Goal: Task Accomplishment & Management: Use online tool/utility

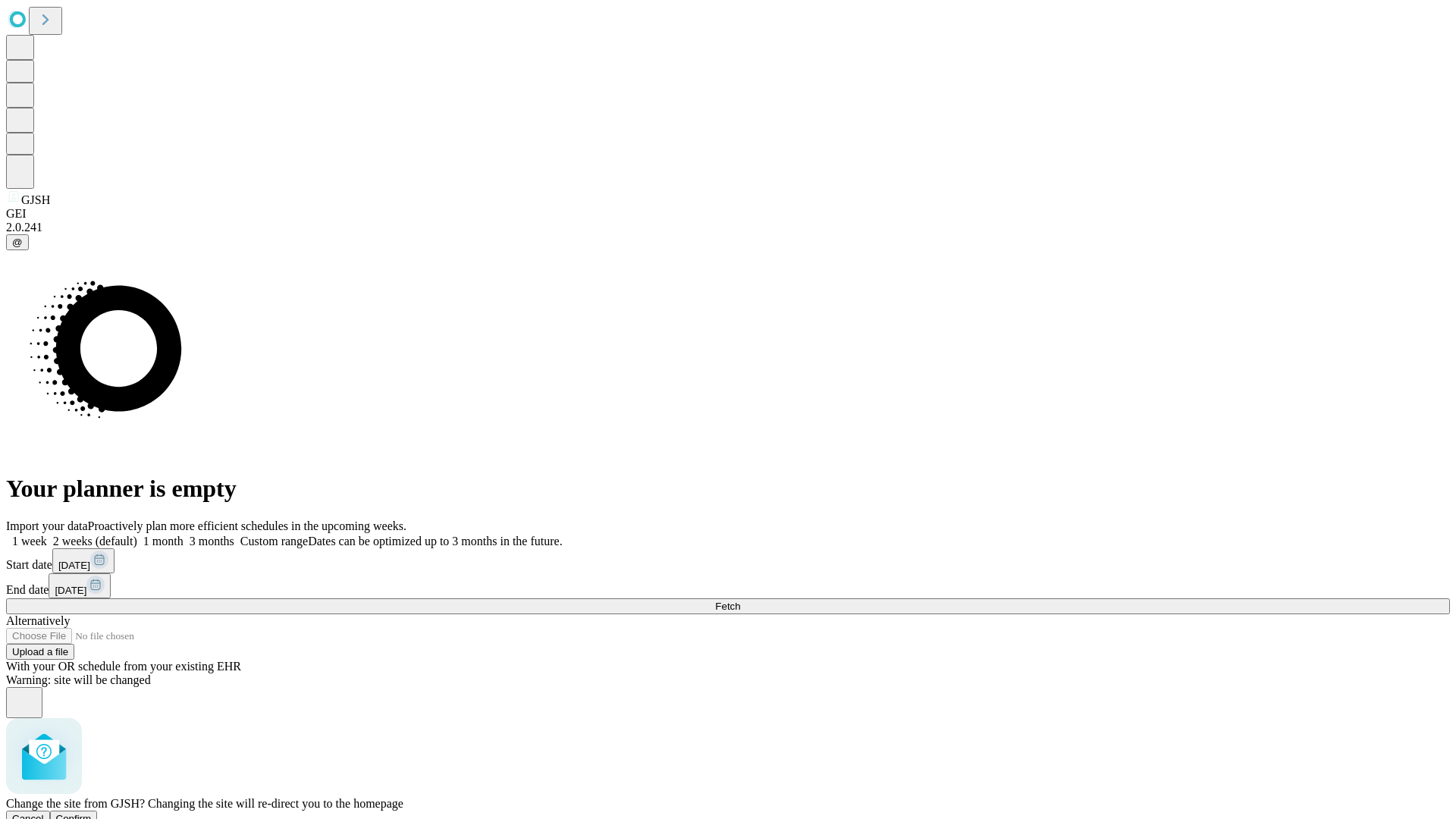
click at [91, 813] on span "Confirm" at bounding box center [74, 818] width 36 height 11
click at [47, 534] on label "1 week" at bounding box center [26, 540] width 41 height 13
click at [740, 601] on span "Fetch" at bounding box center [727, 606] width 25 height 11
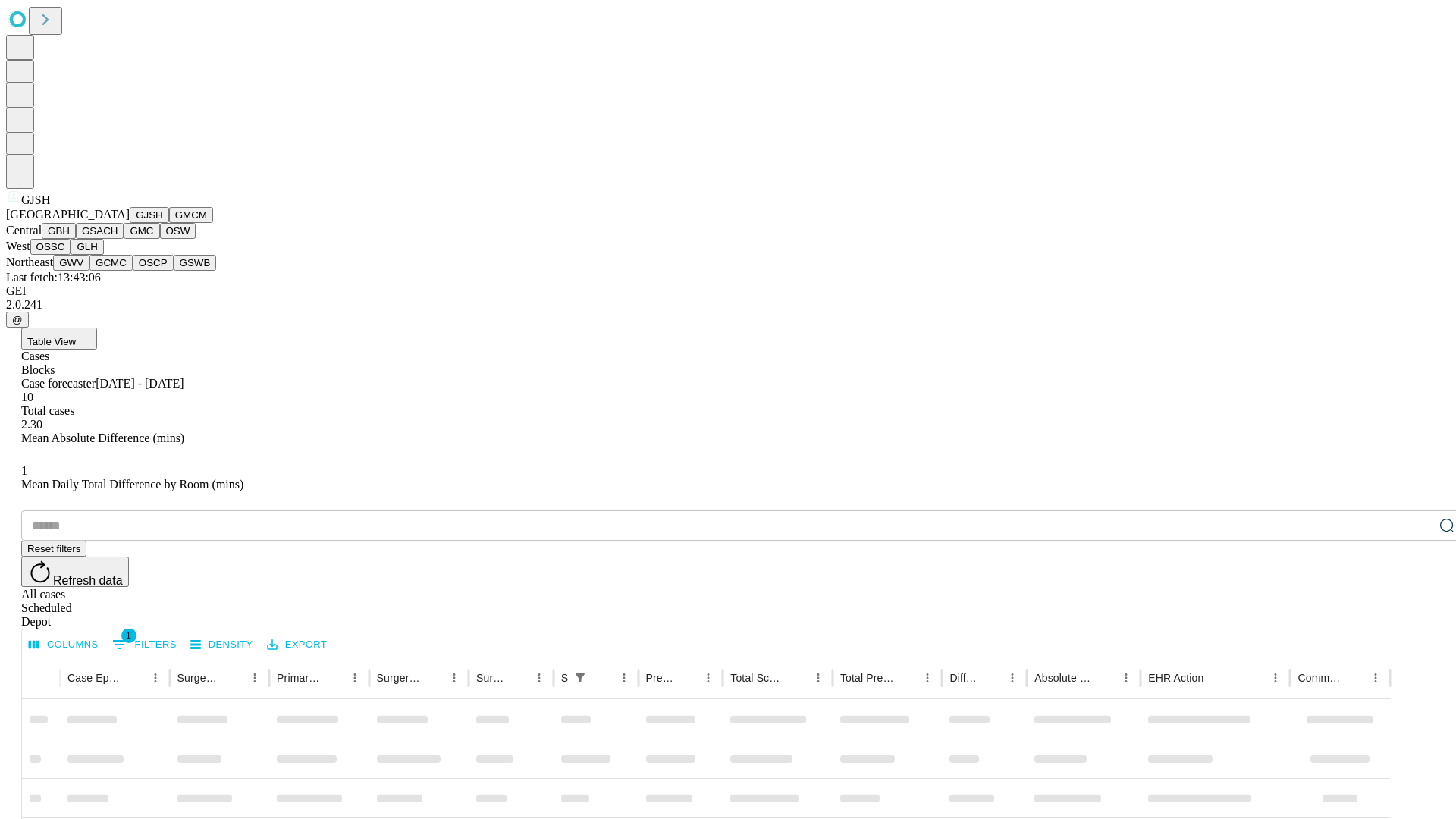
click at [169, 222] on button "GMCM" at bounding box center [191, 214] width 44 height 16
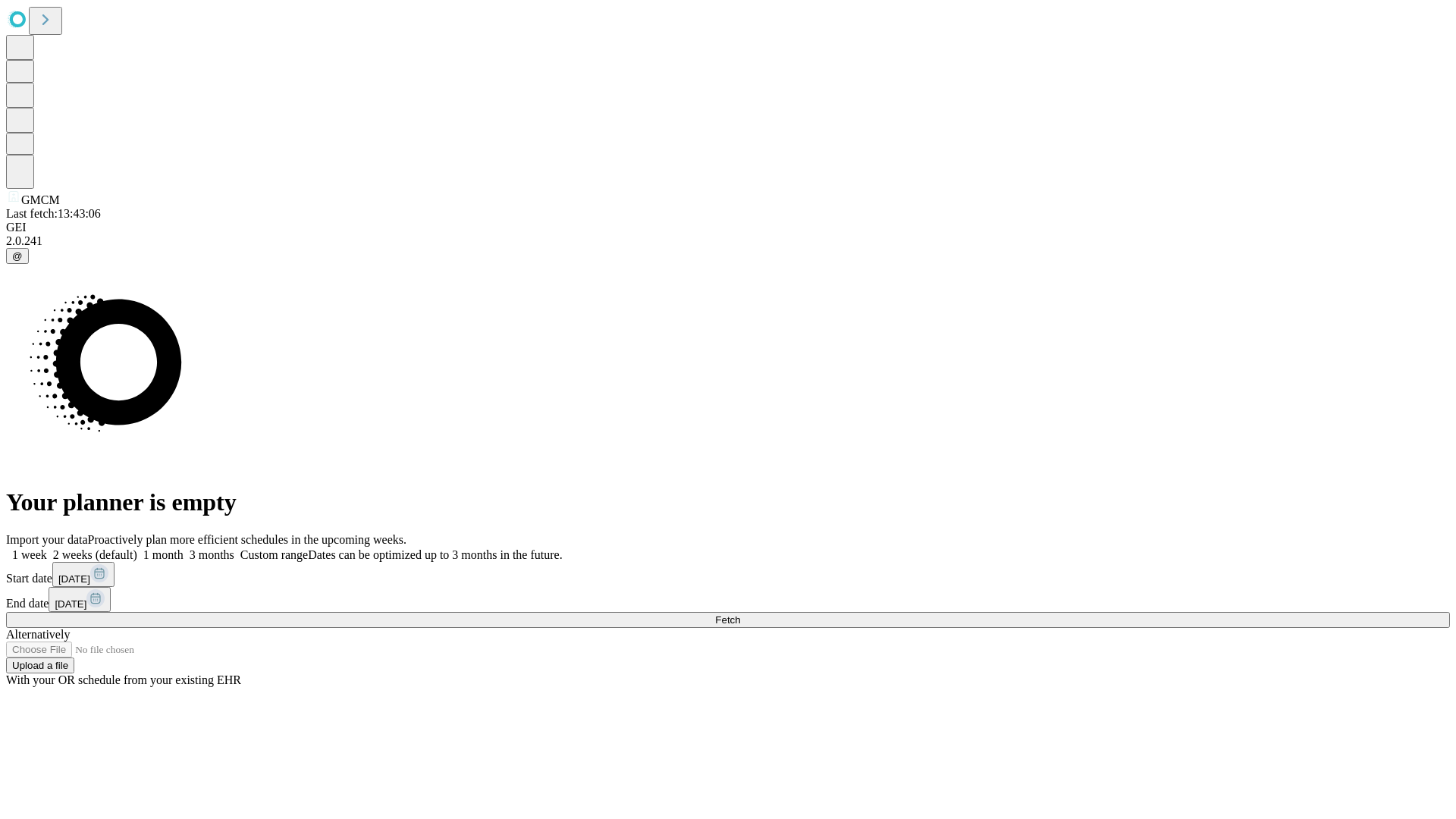
click at [47, 548] on label "1 week" at bounding box center [26, 554] width 41 height 13
click at [740, 614] on span "Fetch" at bounding box center [727, 618] width 25 height 11
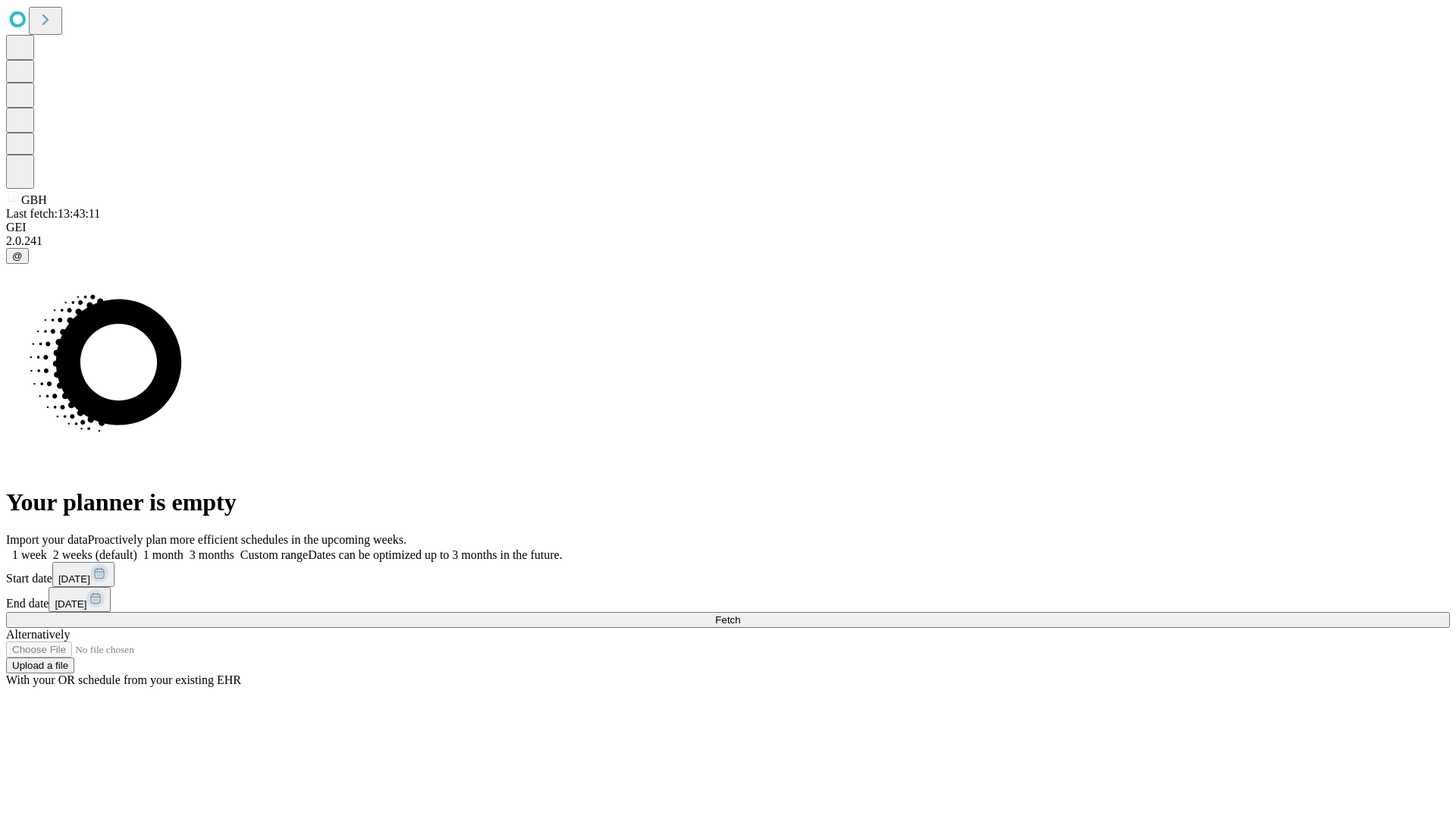
click at [47, 548] on label "1 week" at bounding box center [26, 554] width 41 height 13
click at [740, 614] on span "Fetch" at bounding box center [727, 618] width 25 height 11
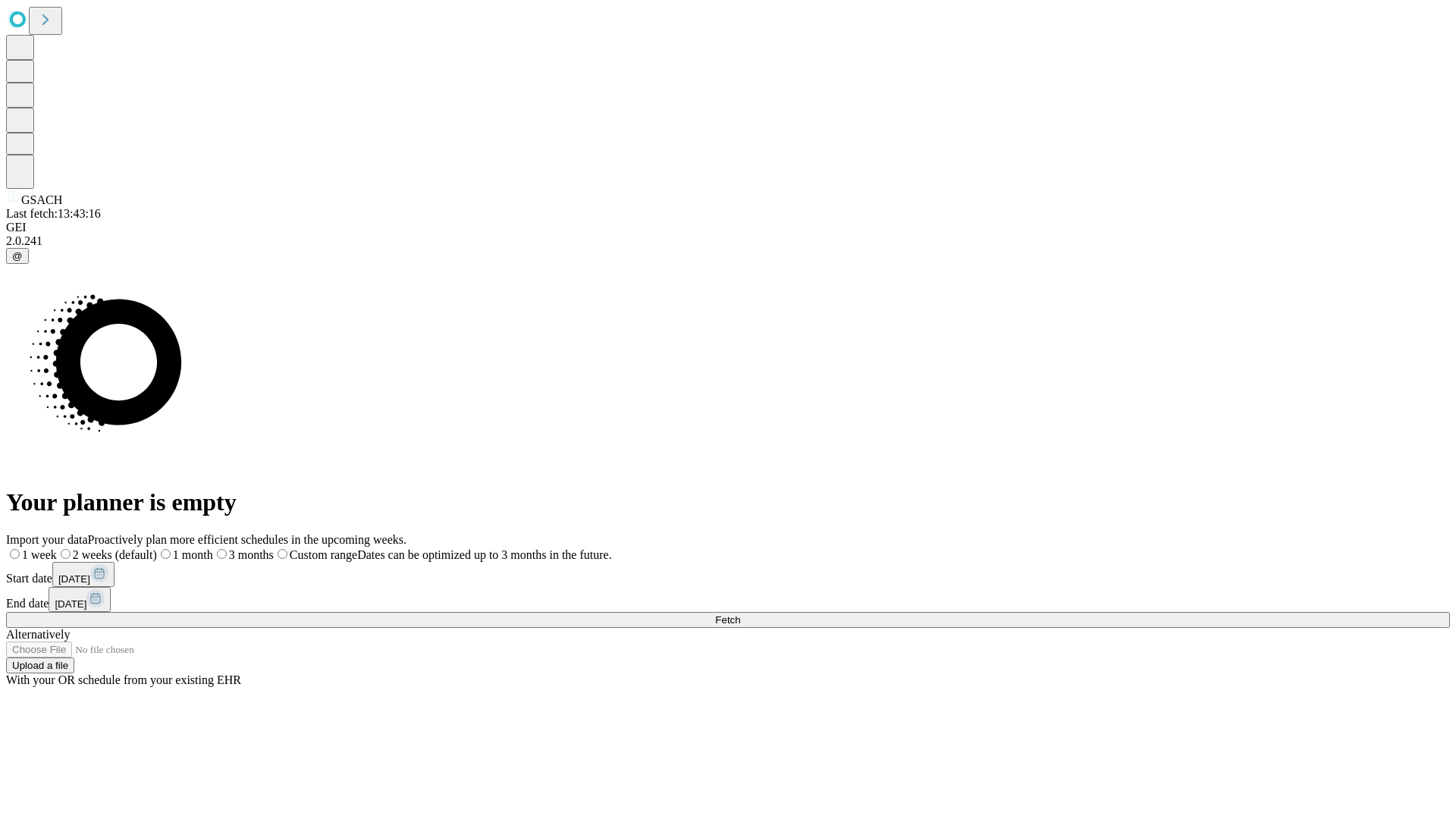
click at [57, 548] on label "1 week" at bounding box center [31, 554] width 51 height 13
click at [740, 614] on span "Fetch" at bounding box center [727, 618] width 25 height 11
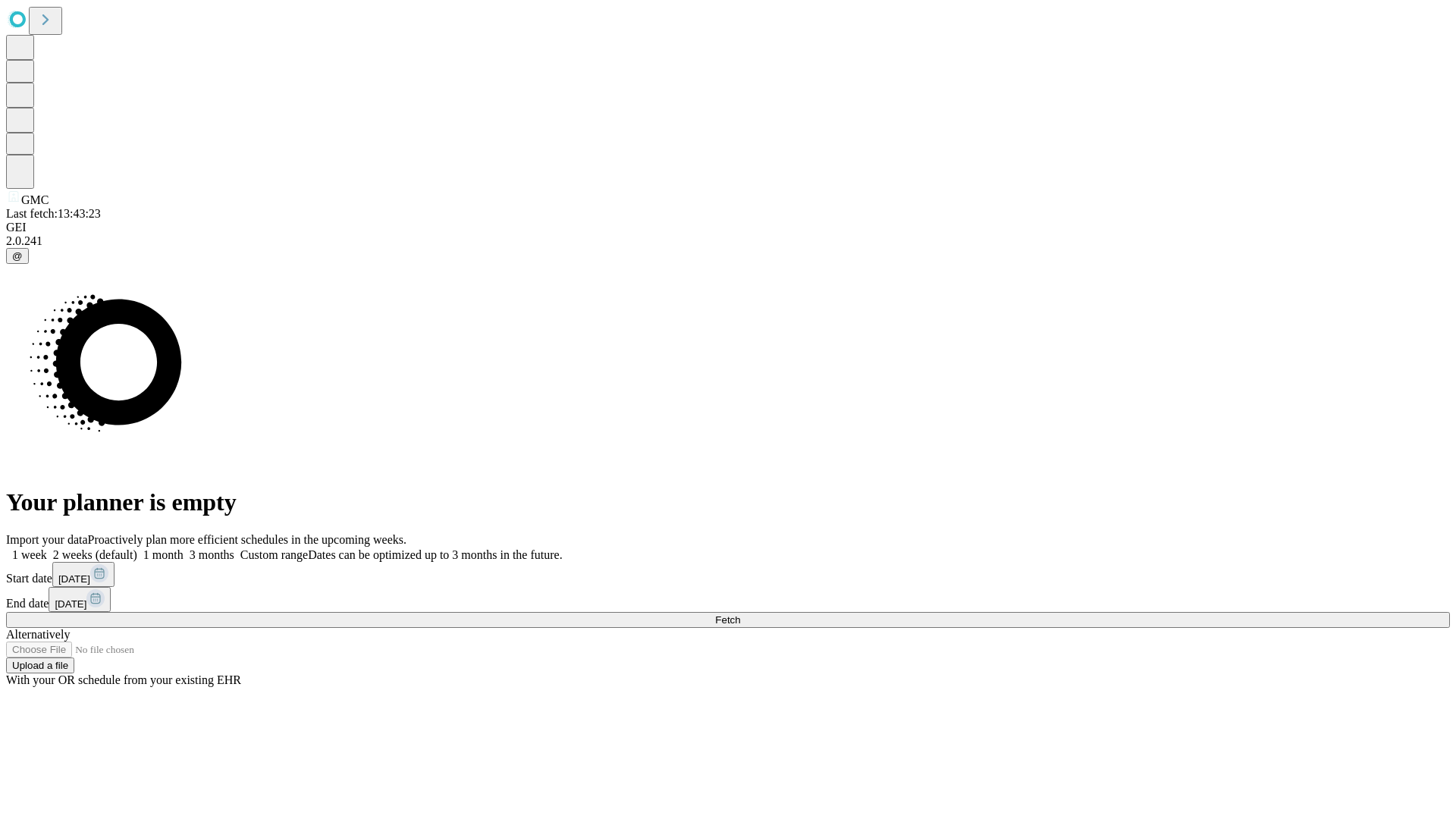
click at [740, 614] on span "Fetch" at bounding box center [727, 618] width 25 height 11
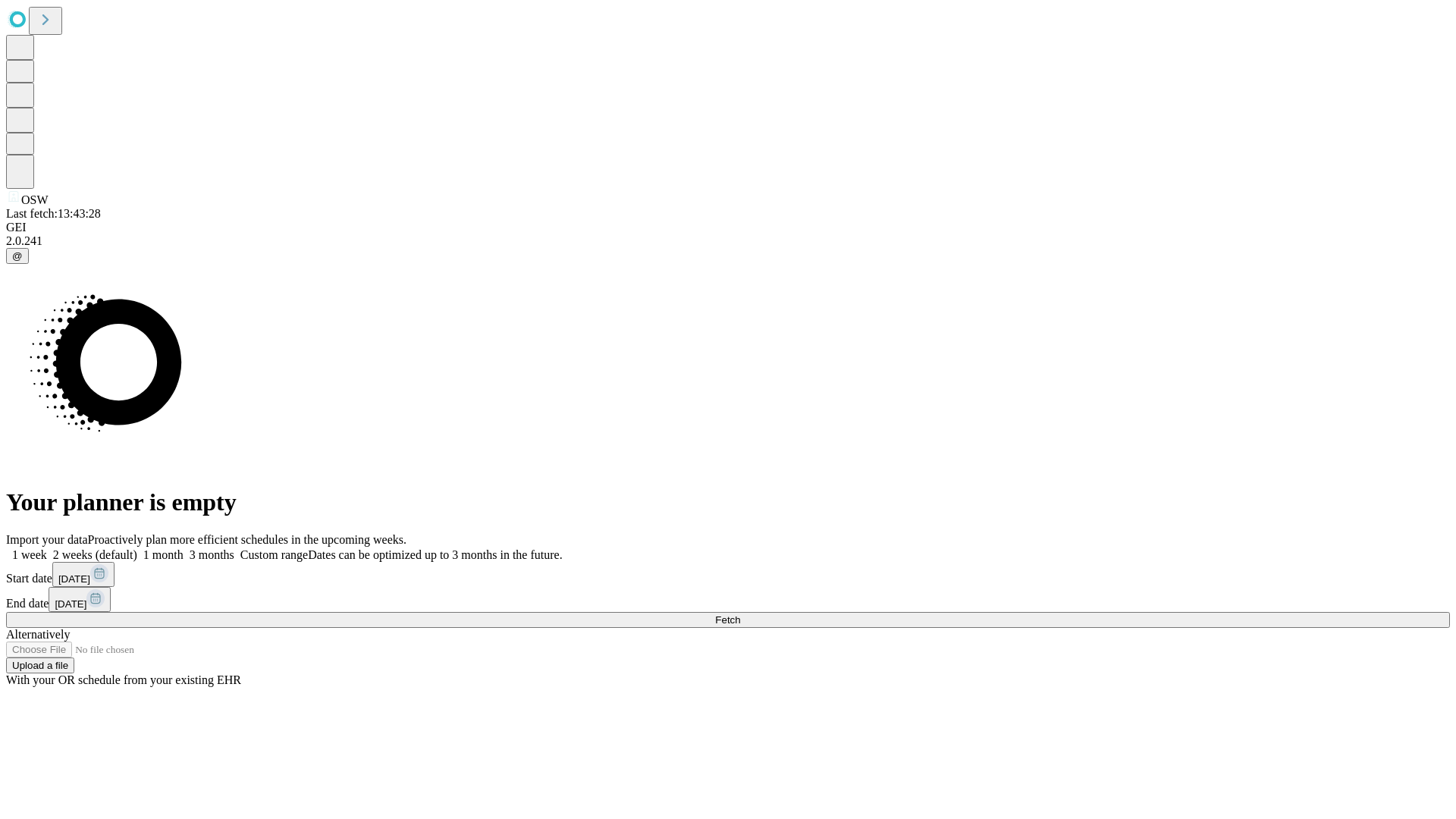
click at [740, 614] on span "Fetch" at bounding box center [727, 618] width 25 height 11
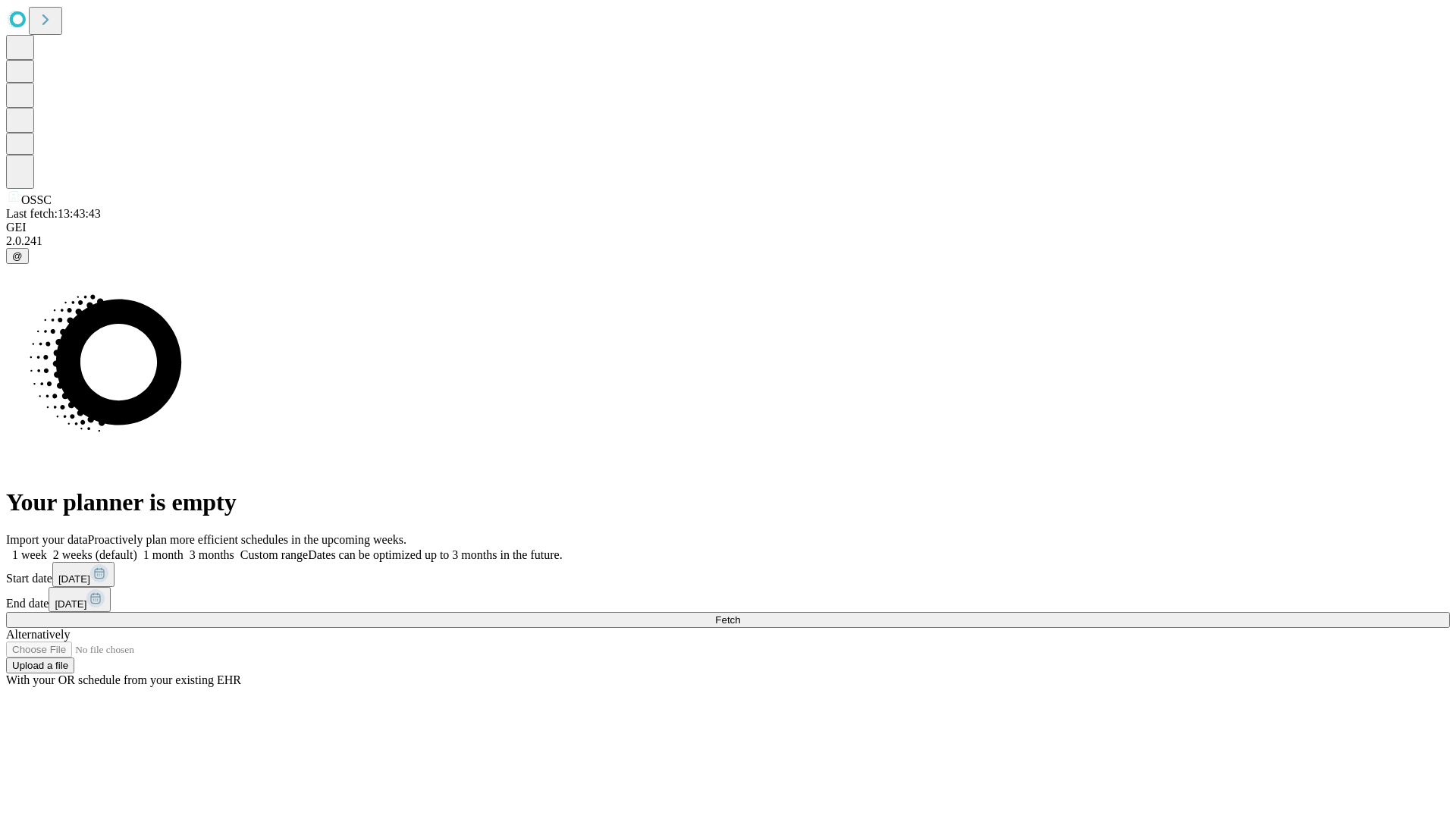
click at [740, 614] on span "Fetch" at bounding box center [727, 618] width 25 height 11
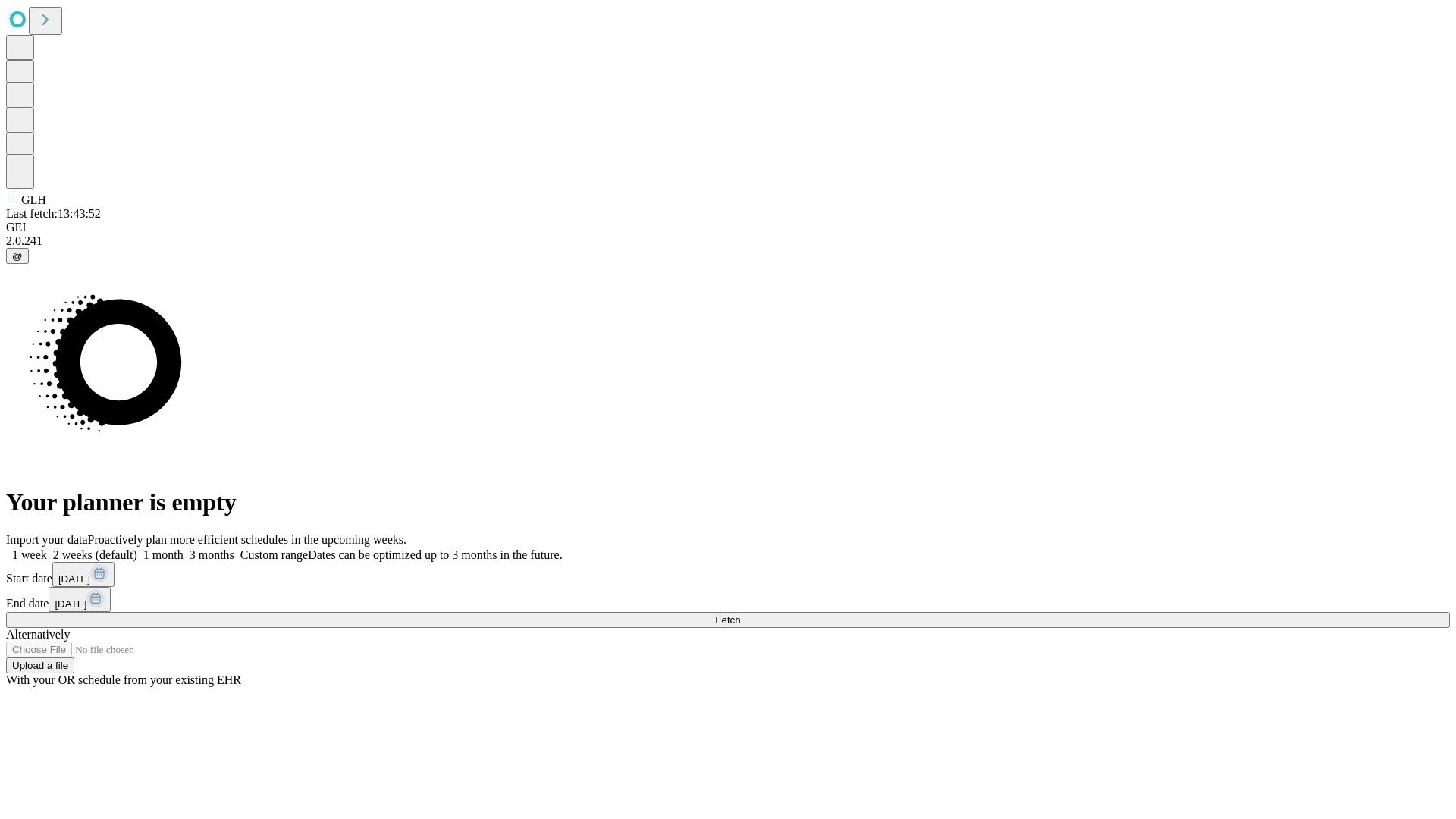
click at [47, 548] on label "1 week" at bounding box center [26, 554] width 41 height 13
click at [740, 614] on span "Fetch" at bounding box center [727, 618] width 25 height 11
click at [47, 548] on label "1 week" at bounding box center [26, 554] width 41 height 13
click at [740, 614] on span "Fetch" at bounding box center [727, 618] width 25 height 11
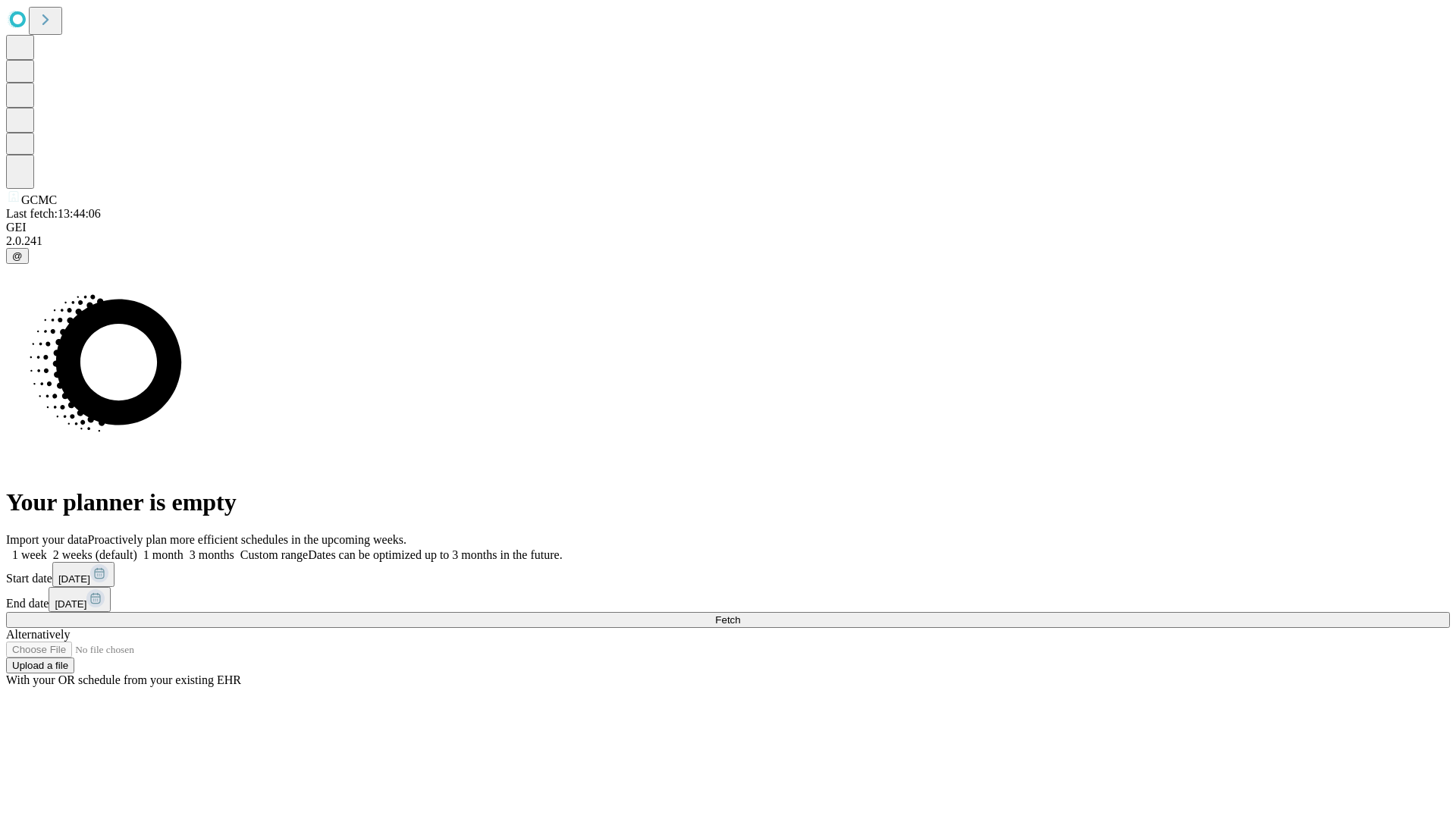
click at [47, 548] on label "1 week" at bounding box center [26, 554] width 41 height 13
click at [740, 614] on span "Fetch" at bounding box center [727, 618] width 25 height 11
